Goal: Check status: Check status

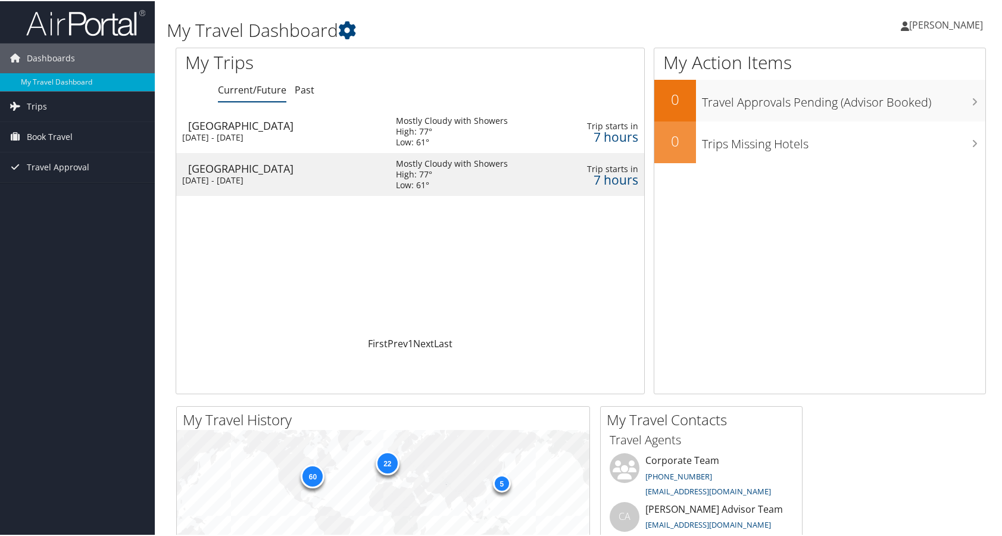
click at [246, 124] on div "St Louis" at bounding box center [286, 124] width 196 height 11
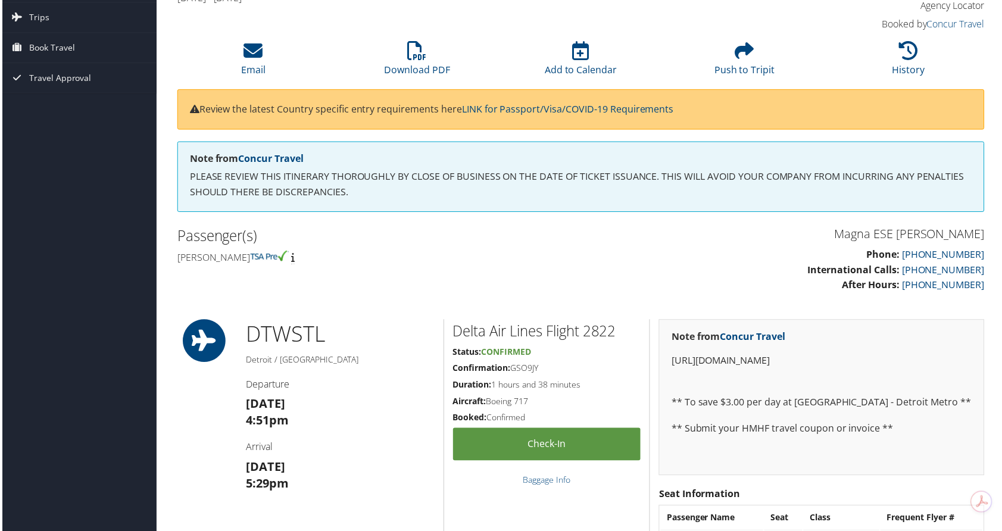
scroll to position [295, 0]
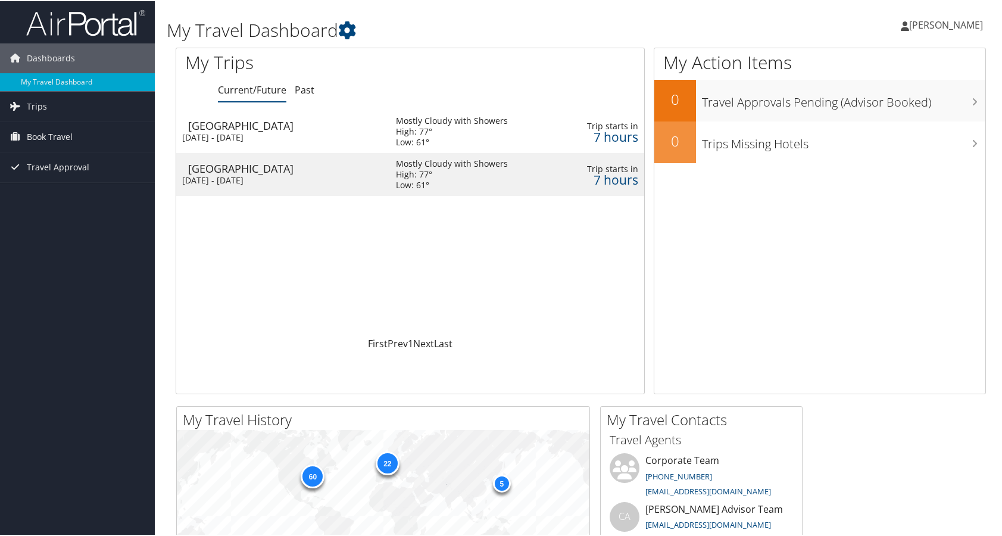
click at [260, 179] on div "[DATE] - [DATE]" at bounding box center [280, 179] width 196 height 11
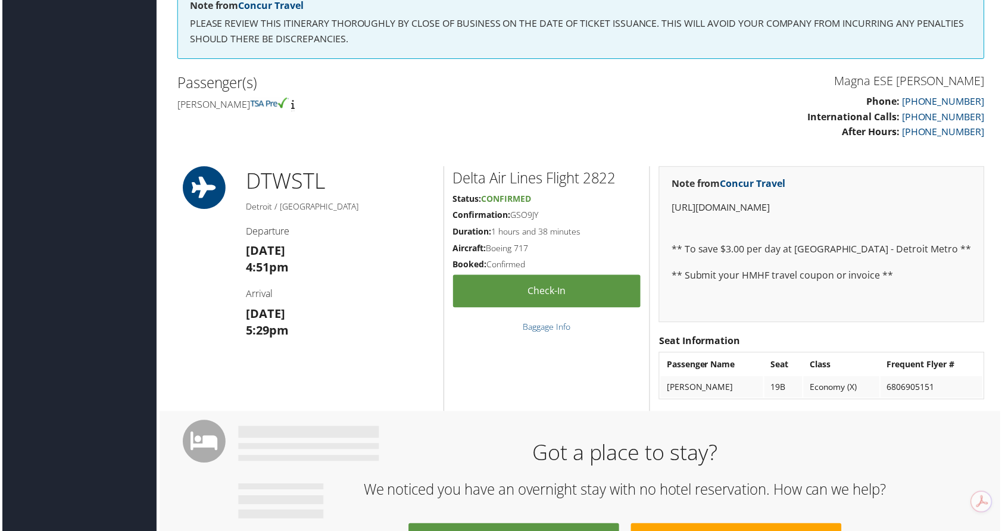
scroll to position [119, 0]
